Goal: Find specific page/section: Find specific page/section

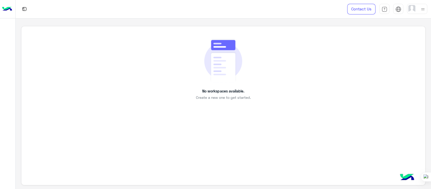
click at [247, 47] on div "No workspaces available. Create a new one to get started." at bounding box center [223, 69] width 381 height 62
